Goal: Find specific page/section: Find specific page/section

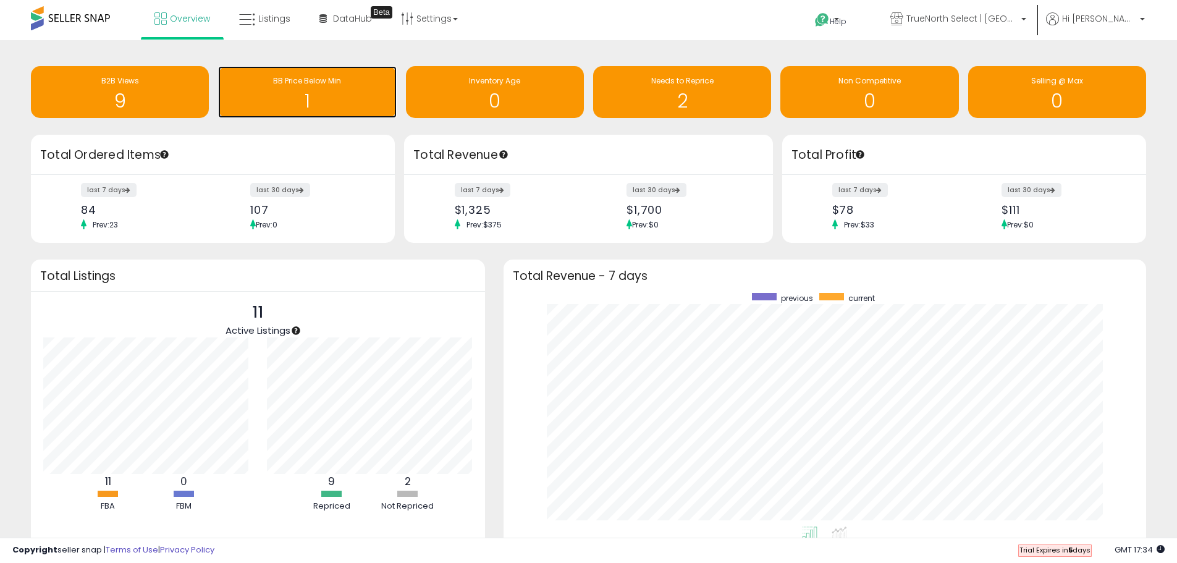
click at [315, 90] on div "1" at bounding box center [307, 93] width 166 height 36
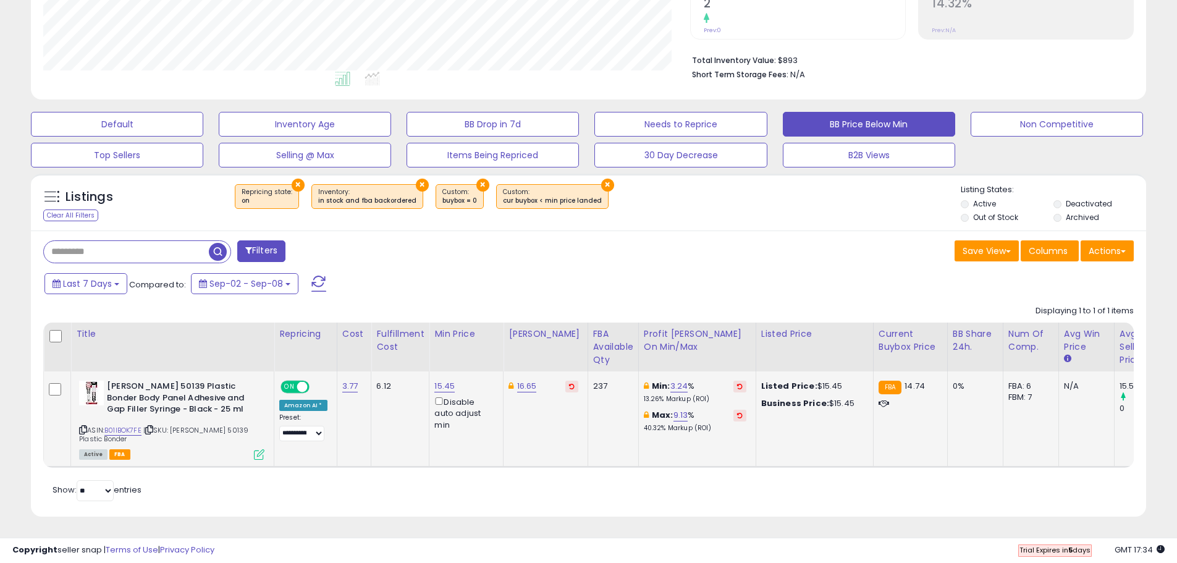
scroll to position [253, 647]
click at [134, 425] on link "B01IBOK7FE" at bounding box center [122, 430] width 37 height 11
